Goal: Information Seeking & Learning: Learn about a topic

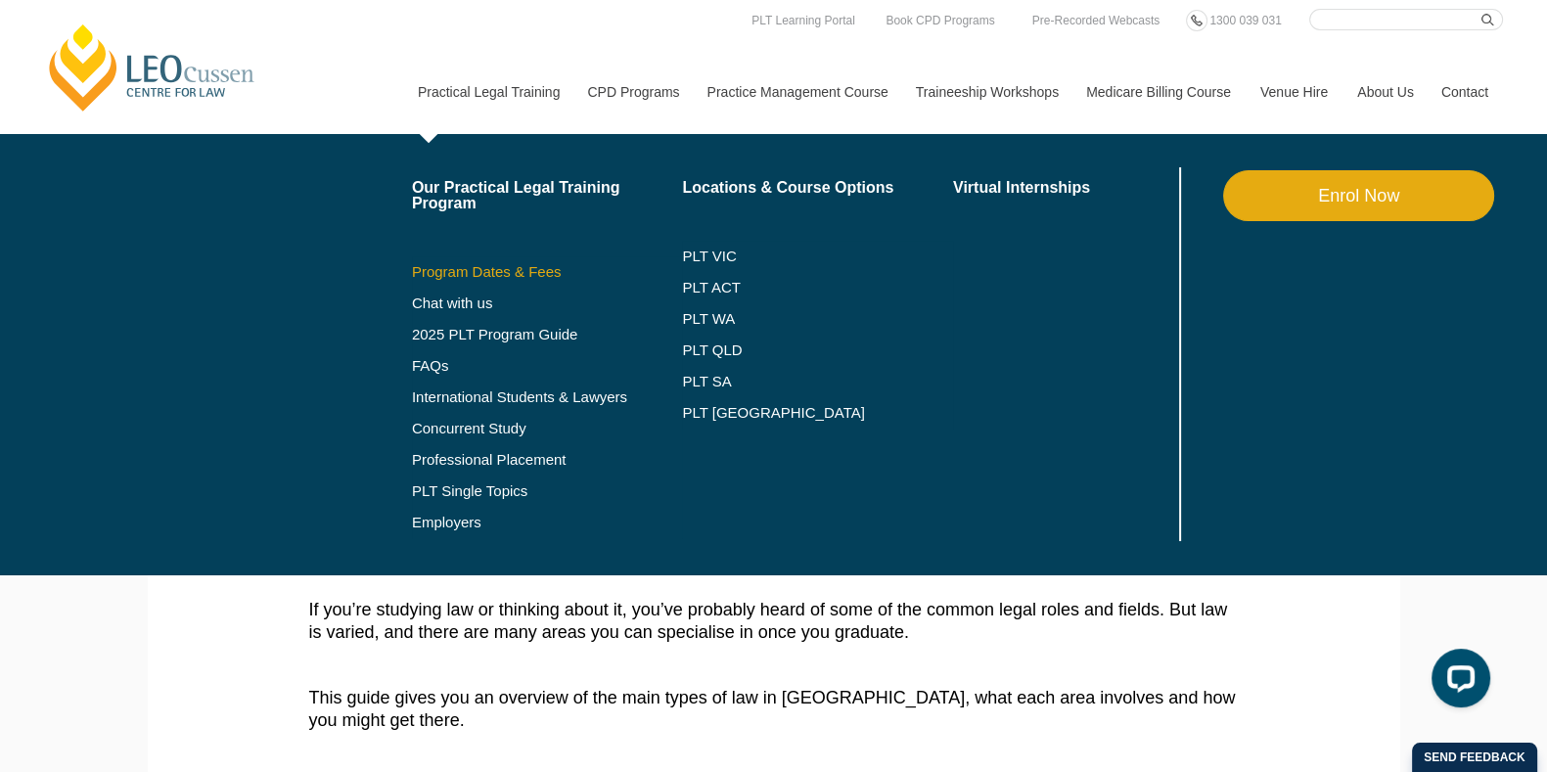
click at [474, 265] on link "Program Dates & Fees" at bounding box center [547, 272] width 271 height 16
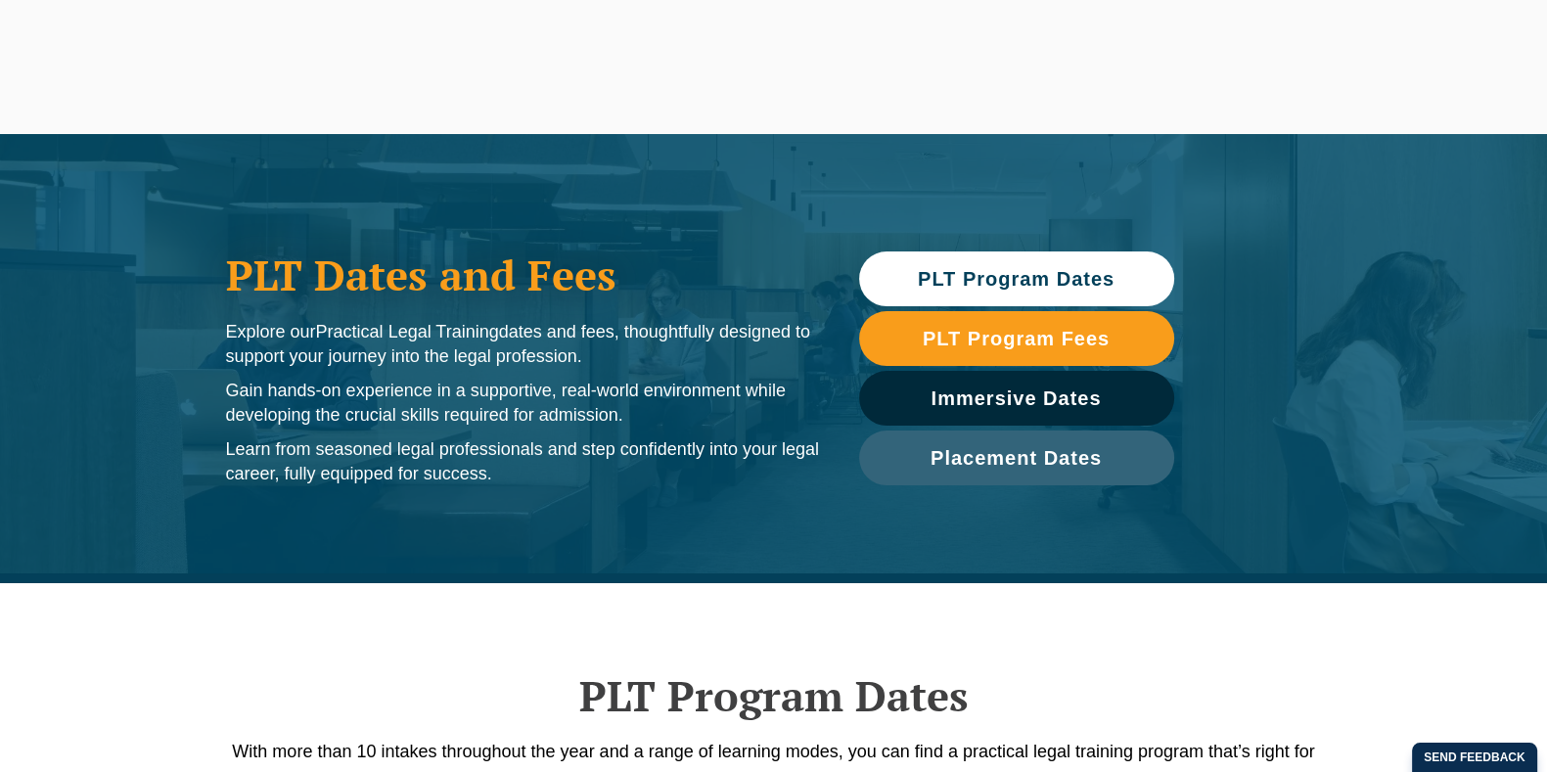
click at [1027, 279] on span "PLT Program Dates" at bounding box center [1016, 279] width 197 height 20
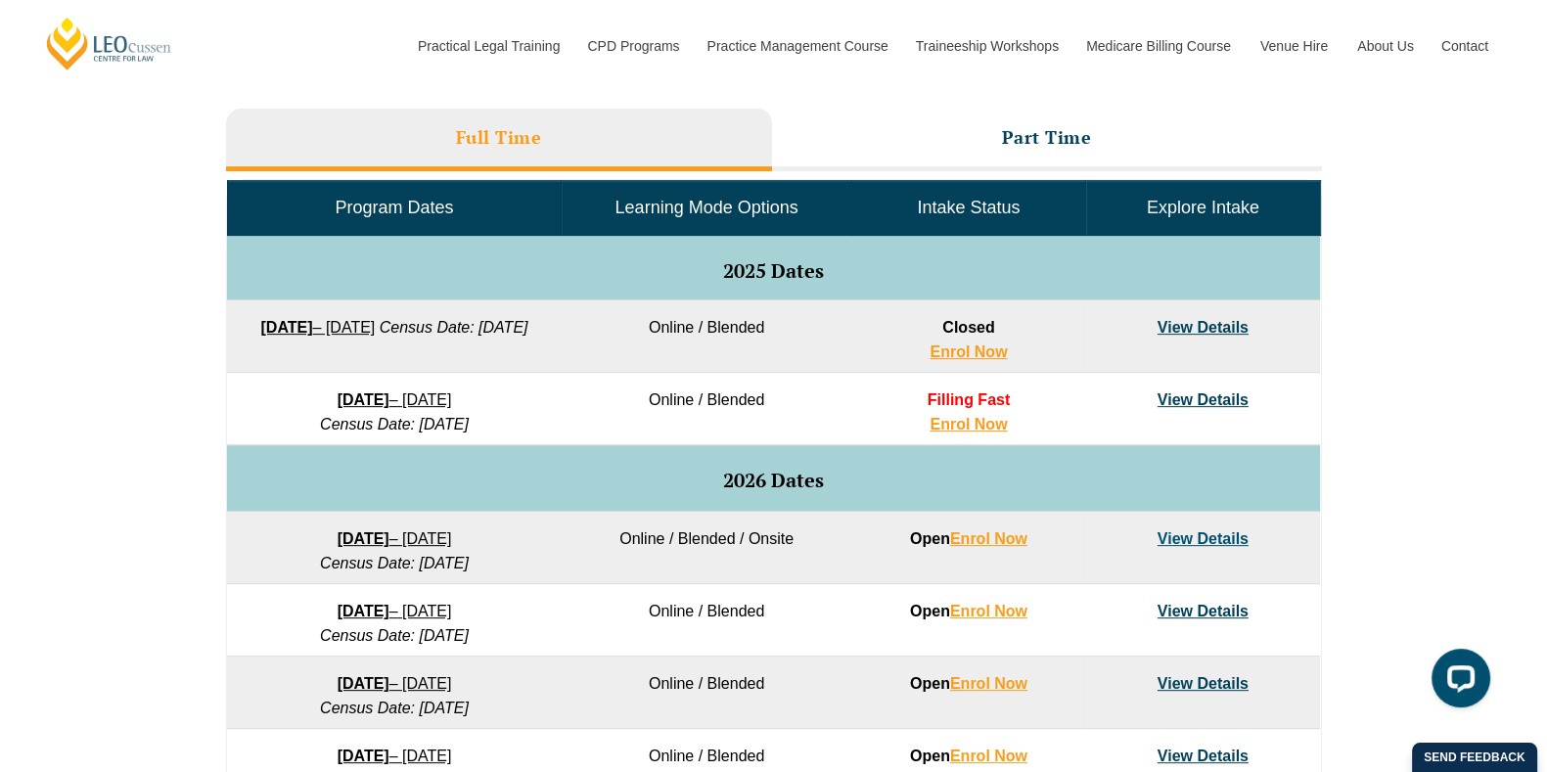
scroll to position [949, 0]
